Goal: Transaction & Acquisition: Obtain resource

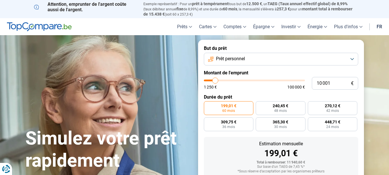
drag, startPoint x: 0, startPoint y: 0, endPoint x: 225, endPoint y: 79, distance: 238.8
type input "20250"
click at [225, 79] on input "range" at bounding box center [254, 80] width 101 height 2
type input "20 250"
radio input "false"
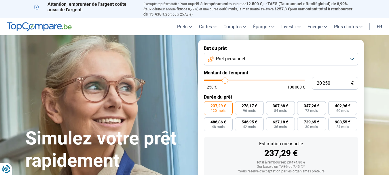
scroll to position [37, 0]
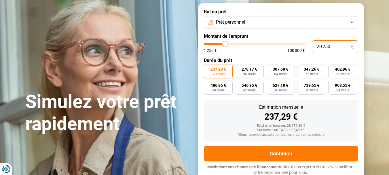
drag, startPoint x: 315, startPoint y: 44, endPoint x: 393, endPoint y: 34, distance: 78.4
type input "4"
type input "1250"
type input "40"
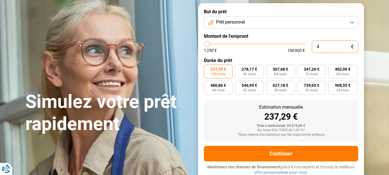
type input "1250"
type input "400"
type input "1250"
type input "4 000"
type input "4000"
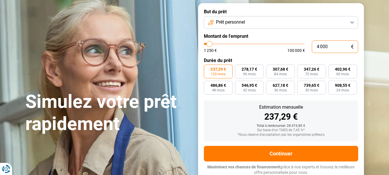
radio input "true"
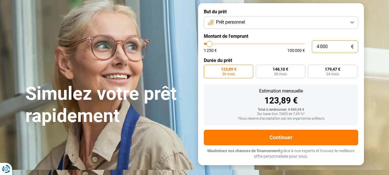
scroll to position [20, 0]
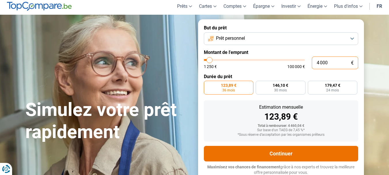
type input "4 000"
click at [279, 151] on button "Continuer" at bounding box center [281, 154] width 154 height 16
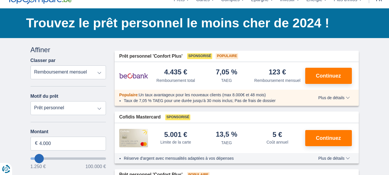
scroll to position [58, 0]
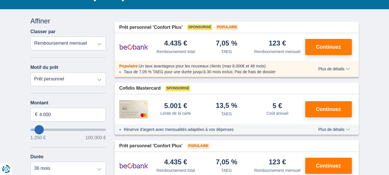
click at [346, 69] on span "Plus de détails" at bounding box center [333, 69] width 31 height 4
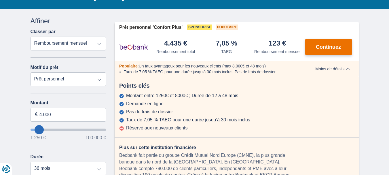
click at [335, 45] on span "Continuez" at bounding box center [328, 46] width 25 height 5
